Goal: Task Accomplishment & Management: Manage account settings

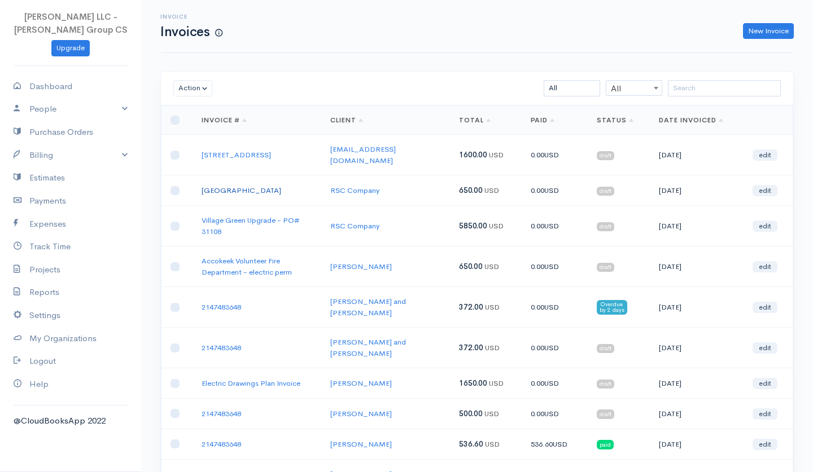
click at [267, 186] on link "[GEOGRAPHIC_DATA]" at bounding box center [241, 191] width 80 height 10
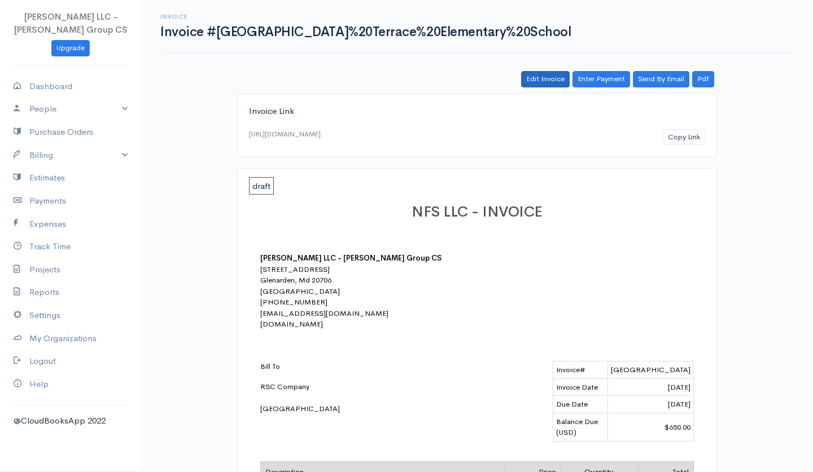
click at [550, 78] on link "Edit Invoice" at bounding box center [545, 79] width 49 height 16
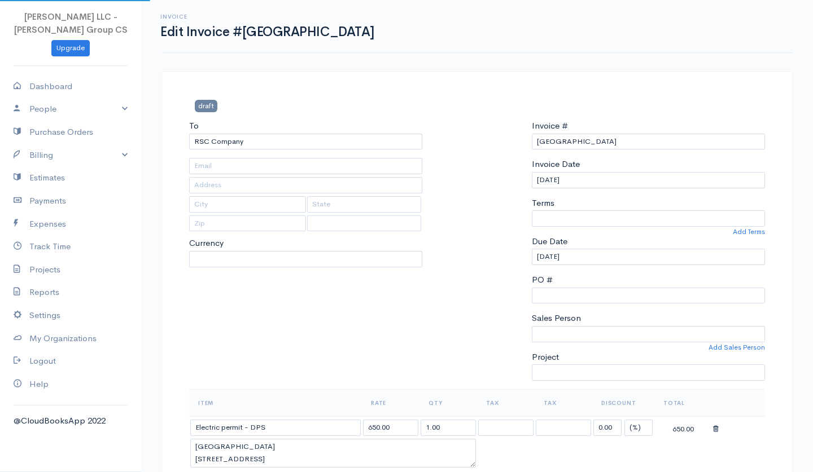
type input "[EMAIL_ADDRESS][DOMAIN_NAME]"
select select "[GEOGRAPHIC_DATA]"
select select "USD"
select select "0"
select select
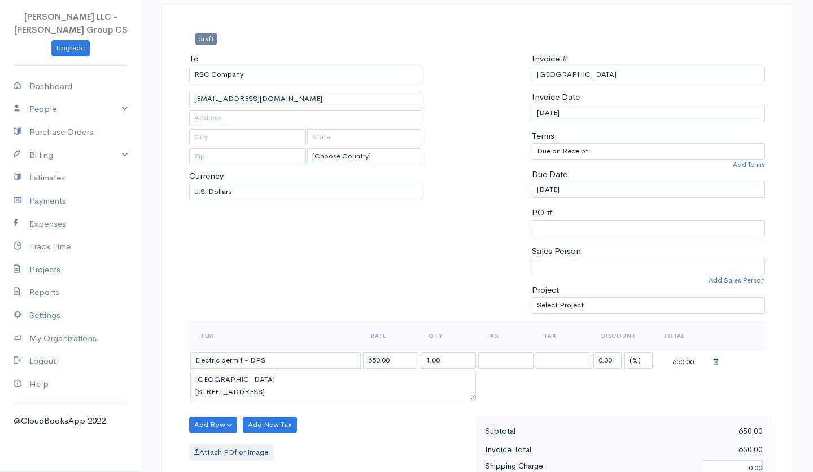
scroll to position [69, 0]
drag, startPoint x: 442, startPoint y: 354, endPoint x: 383, endPoint y: 350, distance: 58.8
click at [383, 350] on tr "Electric permit - DPS 650.00 1.00 0.00 (%) Flat 650.00" at bounding box center [477, 359] width 576 height 22
type input ".5"
click at [395, 266] on div "To RSC Company [EMAIL_ADDRESS][DOMAIN_NAME] [Choose Country] [GEOGRAPHIC_DATA] …" at bounding box center [305, 186] width 244 height 270
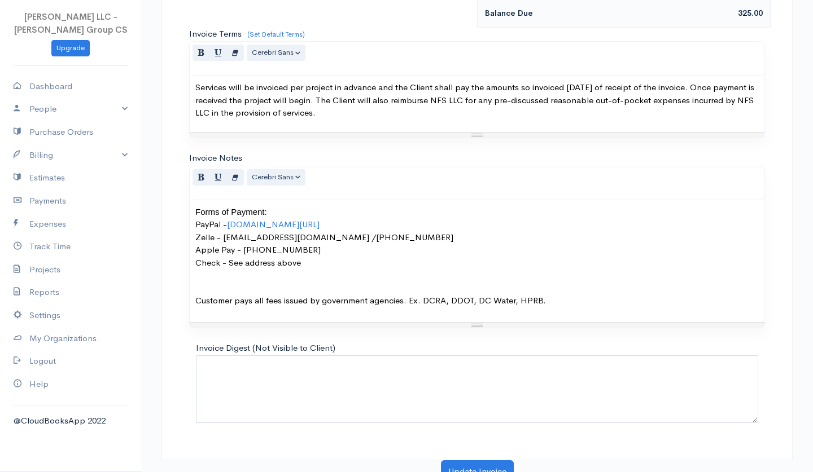
scroll to position [557, 0]
click at [468, 461] on button "Update Invoice" at bounding box center [477, 472] width 73 height 23
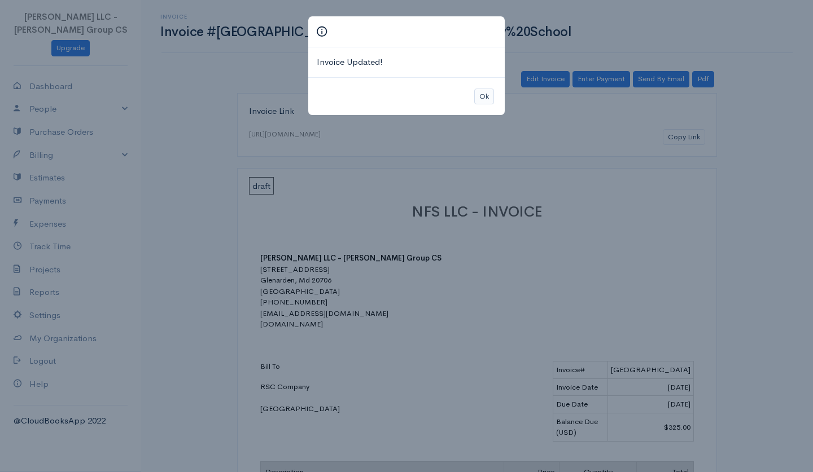
click at [482, 94] on button "Ok" at bounding box center [484, 97] width 20 height 16
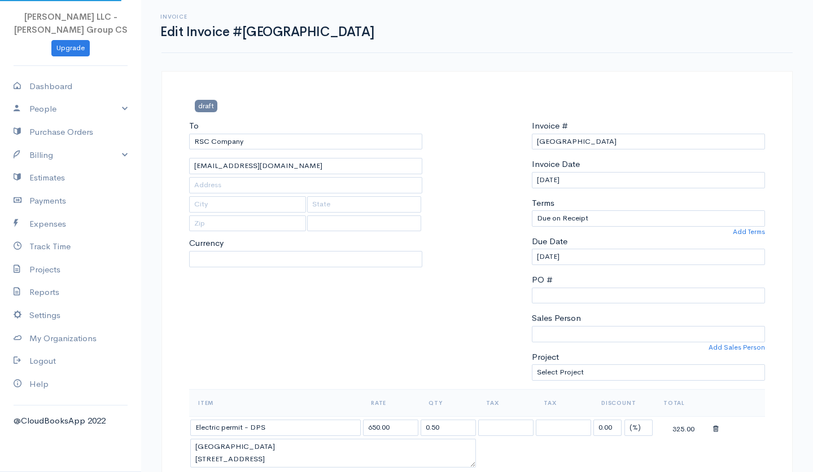
select select "[GEOGRAPHIC_DATA]"
select select "USD"
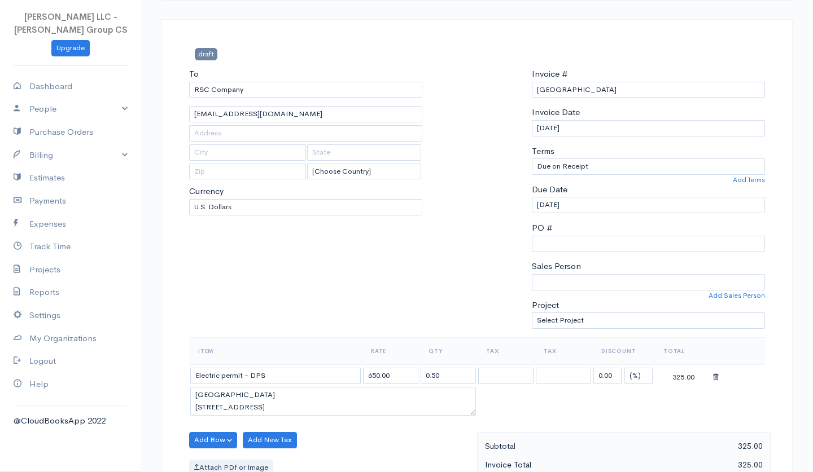
scroll to position [53, 0]
click at [64, 148] on link "Billing" at bounding box center [70, 155] width 141 height 23
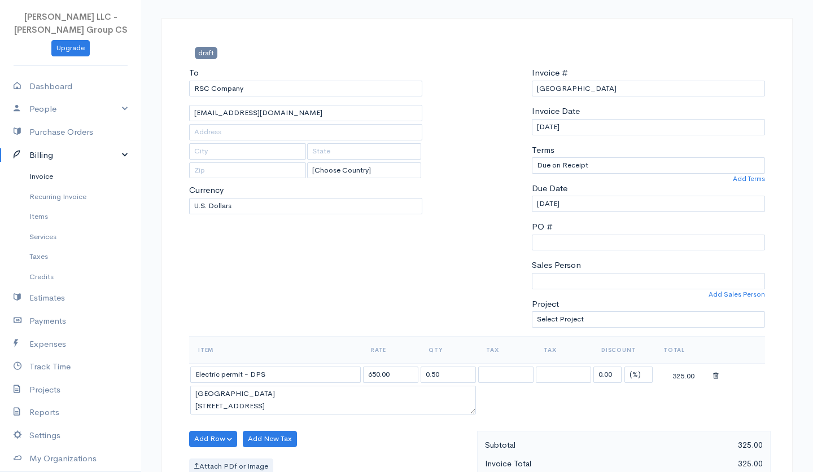
click at [51, 173] on link "Invoice" at bounding box center [70, 176] width 141 height 20
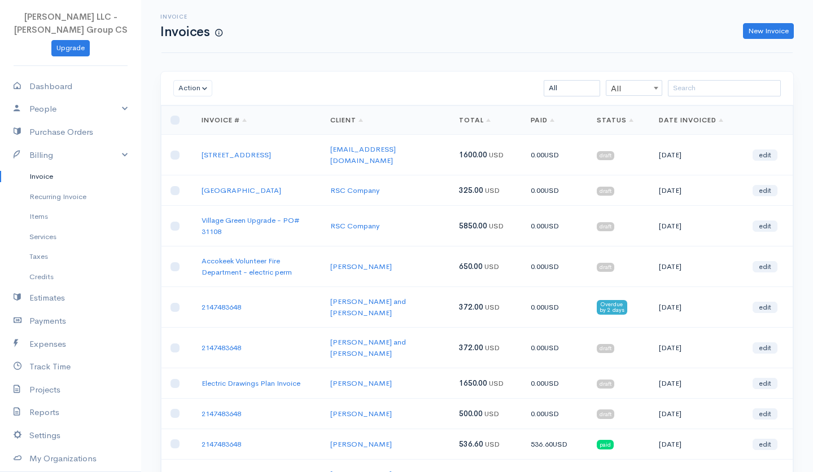
click at [216, 225] on td "Village Green Upgrade - PO# 31108" at bounding box center [256, 226] width 129 height 41
click at [216, 220] on link "Village Green Upgrade - PO# 31108" at bounding box center [250, 226] width 98 height 21
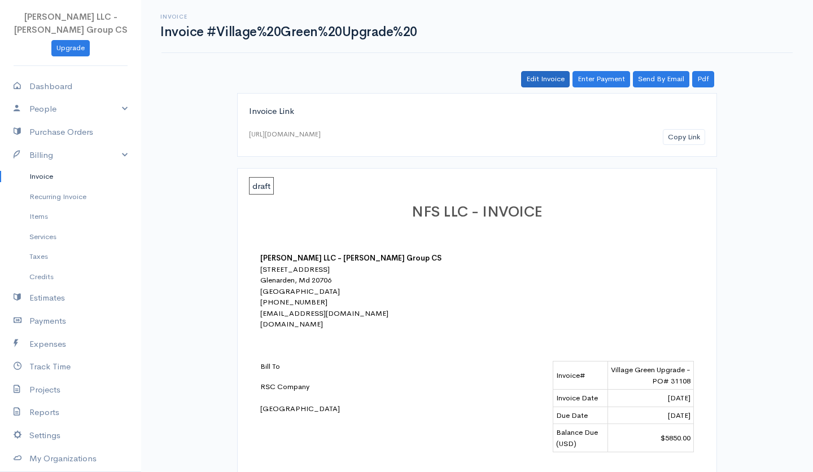
click at [550, 73] on link "Edit Invoice" at bounding box center [545, 79] width 49 height 16
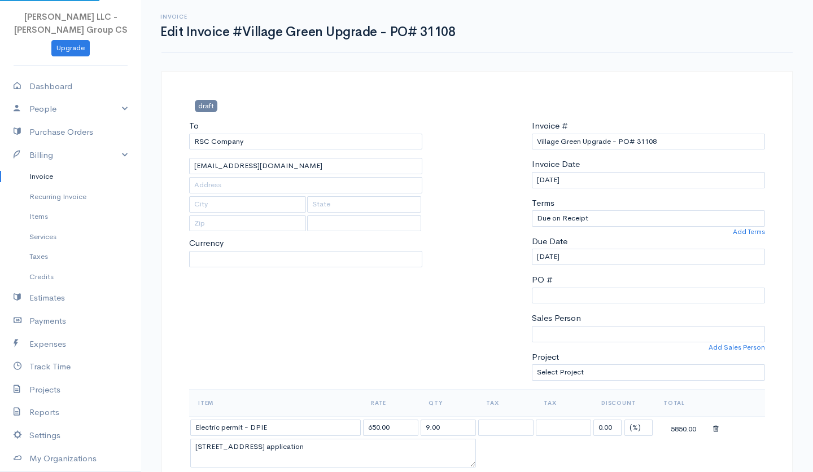
select select "[GEOGRAPHIC_DATA]"
select select "USD"
click at [444, 423] on input "9.00" at bounding box center [447, 428] width 55 height 16
drag, startPoint x: 616, startPoint y: 424, endPoint x: 574, endPoint y: 423, distance: 41.2
click at [574, 423] on tr "Electric permit - DPIE 650.00 9.00 0.00 (%) Flat 5850.00" at bounding box center [477, 427] width 576 height 22
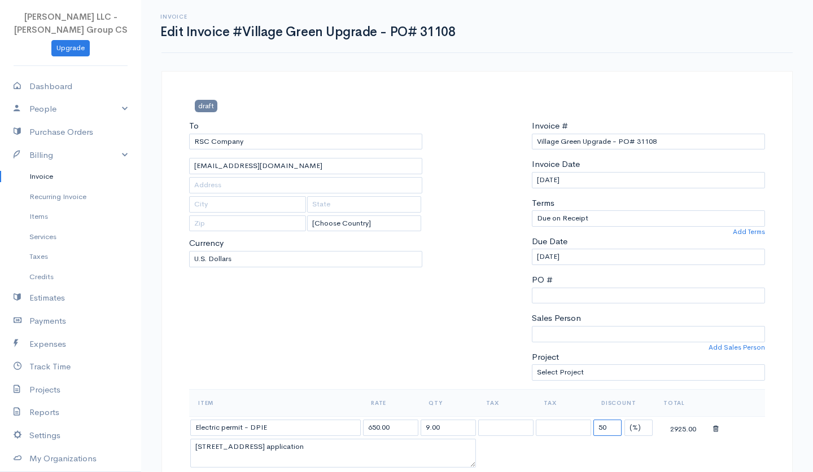
type input "50"
click at [563, 451] on table "Item Rate Qty Tax Tax Discount Total Electric permit - DPIE 650.00 9.00 50 (%) …" at bounding box center [477, 429] width 576 height 81
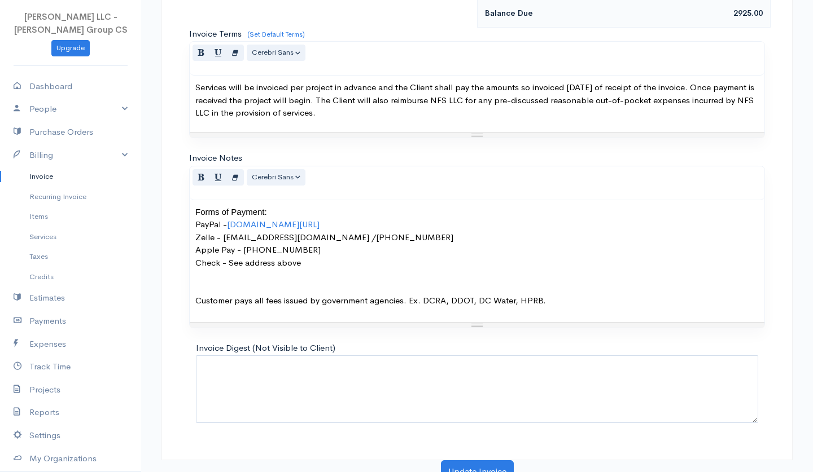
scroll to position [557, 0]
click at [467, 462] on button "Update Invoice" at bounding box center [477, 472] width 73 height 23
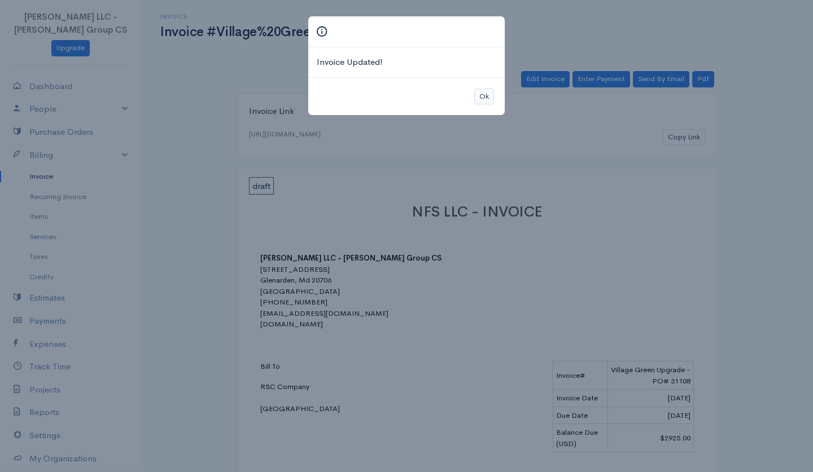
click at [485, 95] on button "Ok" at bounding box center [484, 97] width 20 height 16
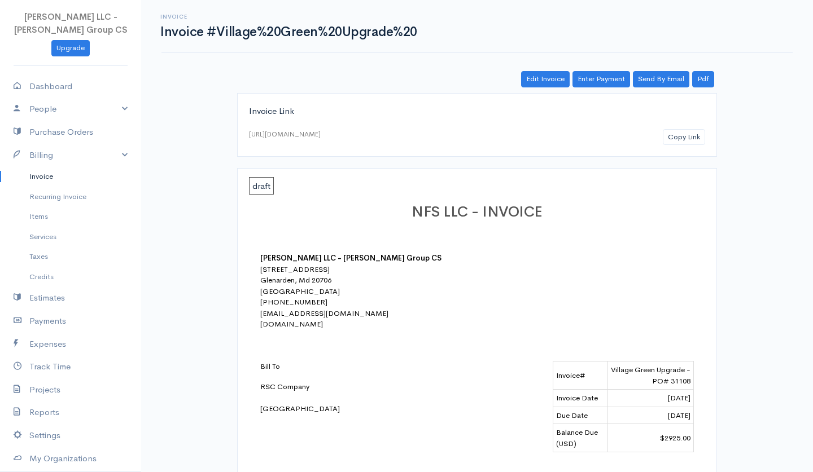
click at [49, 172] on link "Invoice" at bounding box center [70, 176] width 141 height 20
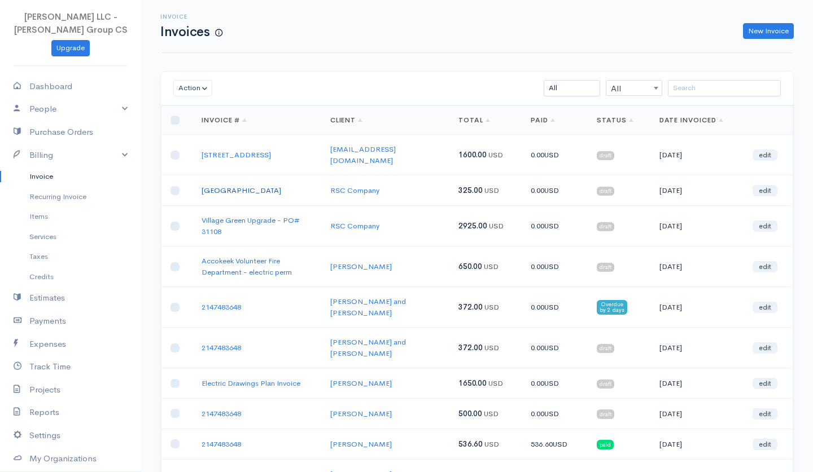
click at [260, 186] on link "[GEOGRAPHIC_DATA]" at bounding box center [241, 191] width 80 height 10
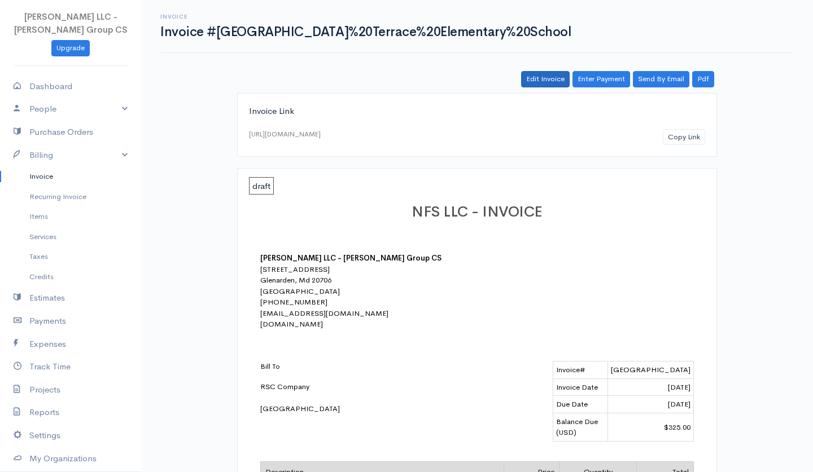
click at [552, 82] on link "Edit Invoice" at bounding box center [545, 79] width 49 height 16
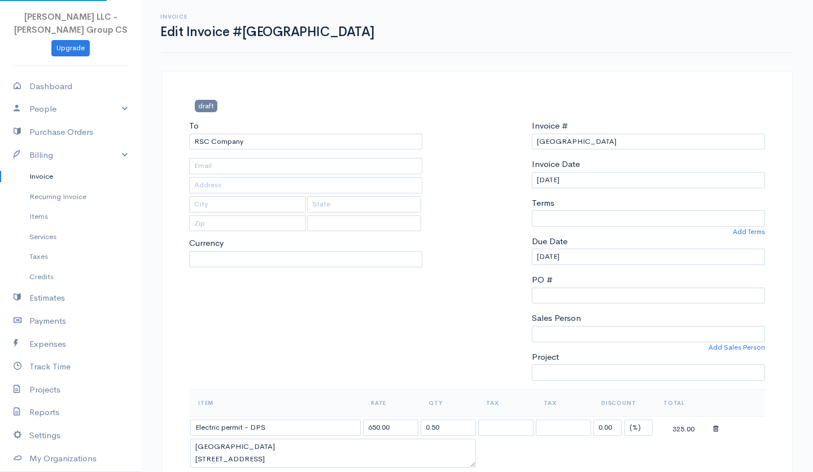
type input "[EMAIL_ADDRESS][DOMAIN_NAME]"
select select "[GEOGRAPHIC_DATA]"
select select "USD"
select select
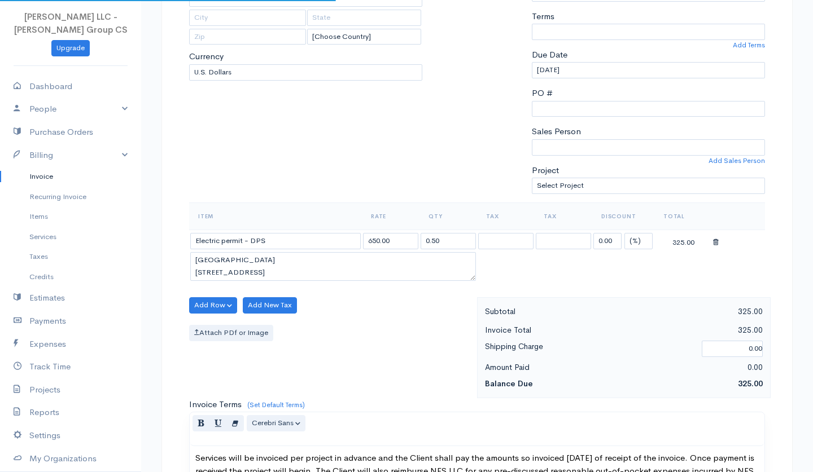
select select "0"
drag, startPoint x: 454, startPoint y: 235, endPoint x: 382, endPoint y: 232, distance: 71.7
click at [382, 232] on tr "Electric permit - DPS 650.00 0.50 0.00 (%) Flat 325.00" at bounding box center [477, 241] width 576 height 22
type input "1"
click at [550, 271] on table "Item Rate Qty Tax Tax Discount Total Electric permit - DPS 650.00 1 0.00 (%) Fl…" at bounding box center [477, 243] width 576 height 81
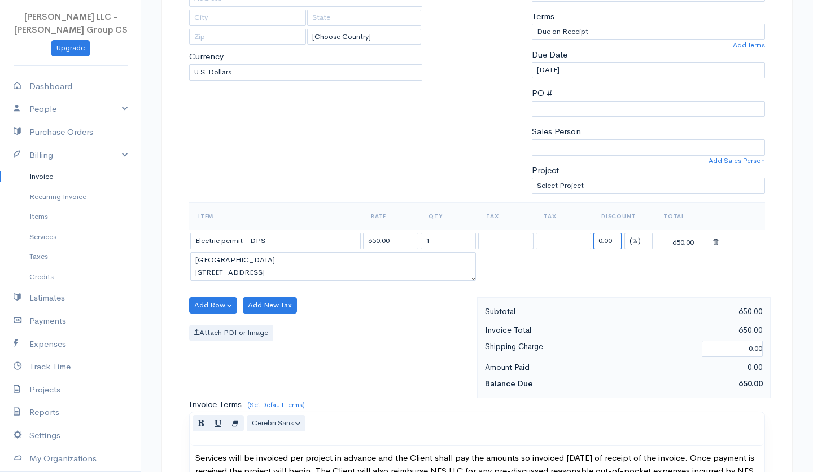
drag, startPoint x: 613, startPoint y: 236, endPoint x: 497, endPoint y: 233, distance: 115.7
click at [497, 233] on tr "Electric permit - DPS 650.00 1 0.00 (%) Flat 650.00" at bounding box center [477, 241] width 576 height 22
type input "50"
click at [458, 361] on div "Add Row Add Item Row Add Time Row Add New Tax Attach PDf or Image" at bounding box center [329, 347] width 293 height 101
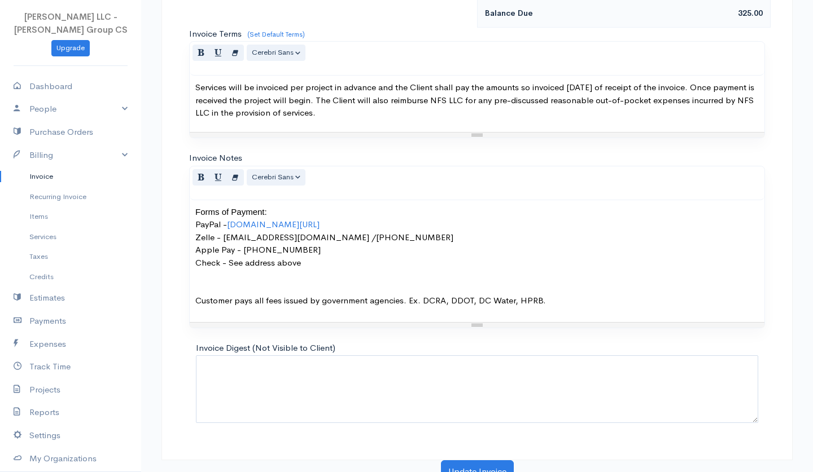
scroll to position [557, 0]
click at [471, 462] on button "Update Invoice" at bounding box center [477, 472] width 73 height 23
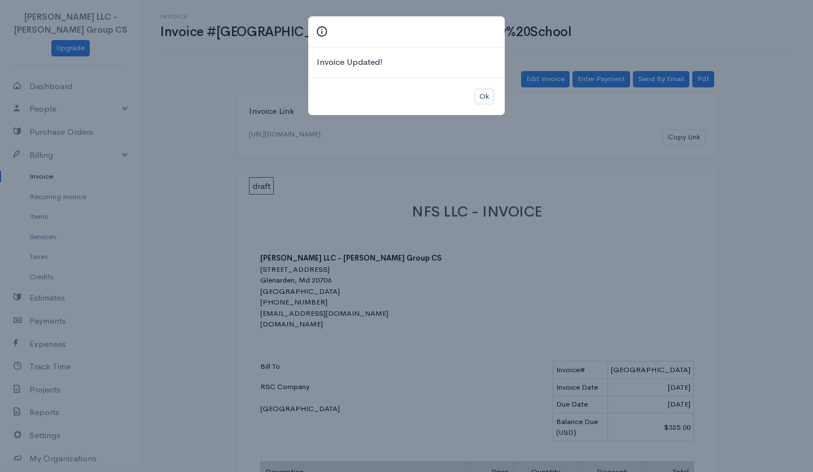
click at [486, 93] on button "Ok" at bounding box center [484, 97] width 20 height 16
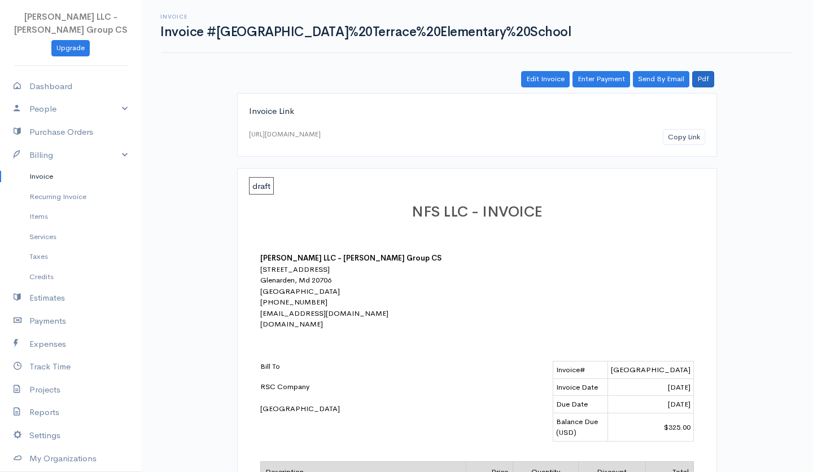
click at [708, 78] on link "Pdf" at bounding box center [703, 79] width 22 height 16
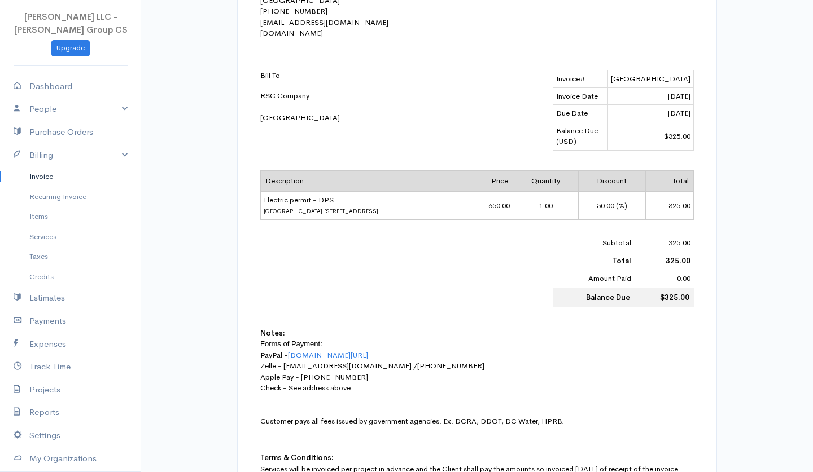
scroll to position [389, 0]
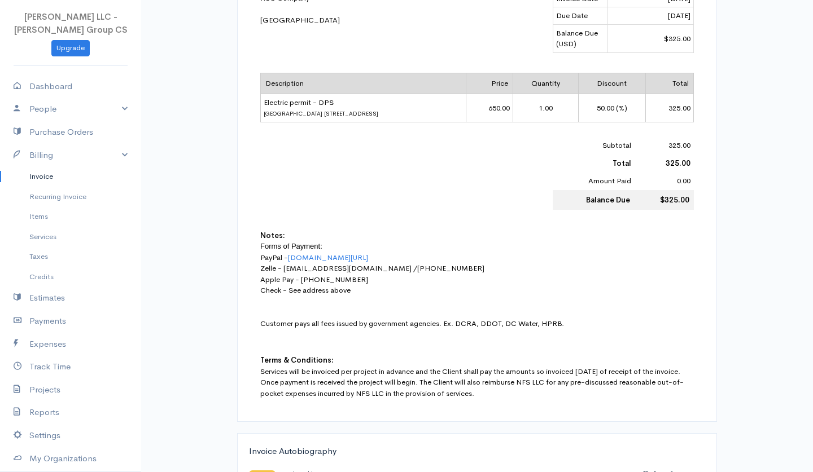
click at [67, 177] on link "Invoice" at bounding box center [70, 176] width 141 height 20
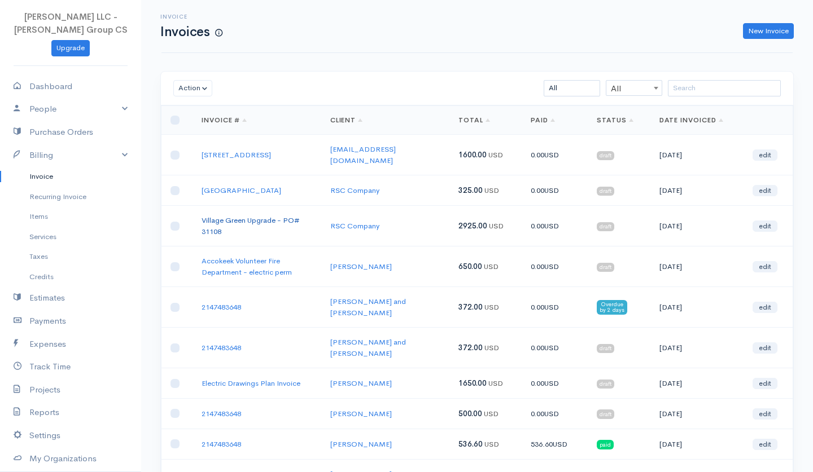
click at [219, 220] on link "Village Green Upgrade - PO# 31108" at bounding box center [250, 226] width 98 height 21
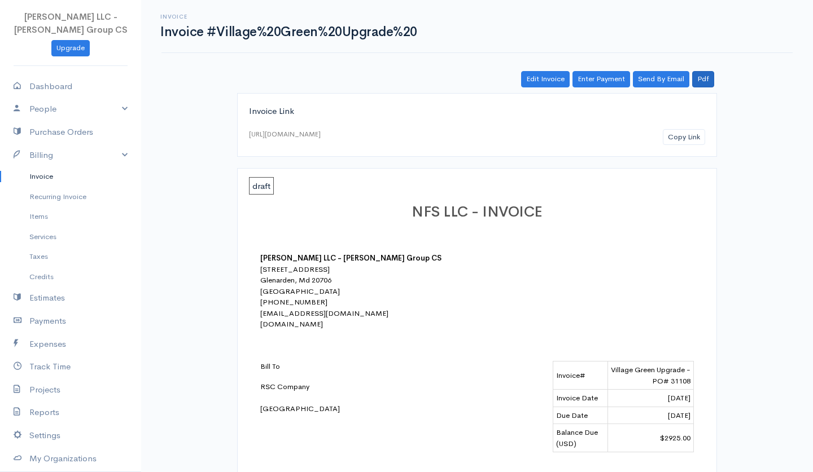
click at [706, 78] on link "Pdf" at bounding box center [703, 79] width 22 height 16
click at [338, 154] on div "Invoice Link [URL][DOMAIN_NAME] Copy Link" at bounding box center [477, 125] width 480 height 64
